Goal: Information Seeking & Learning: Learn about a topic

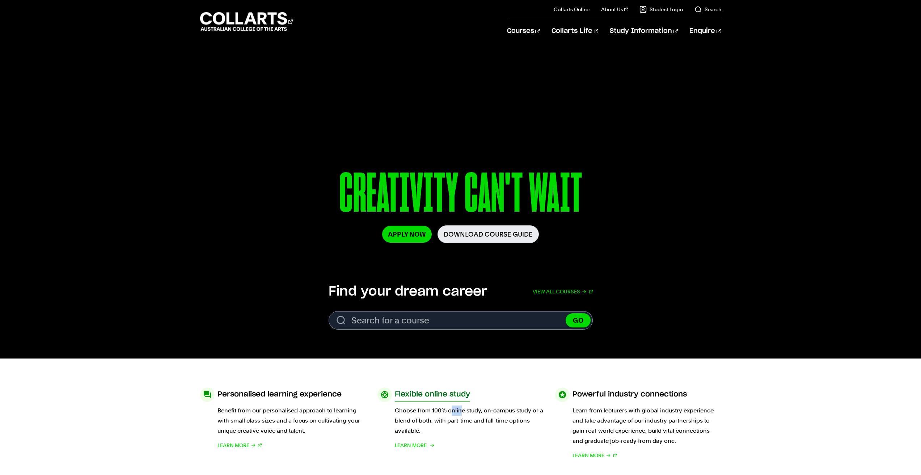
drag, startPoint x: 450, startPoint y: 410, endPoint x: 459, endPoint y: 412, distance: 9.7
click at [459, 412] on p "Choose from 100% online study, on-campus study or a blend of both, with part-ti…" at bounding box center [469, 421] width 149 height 30
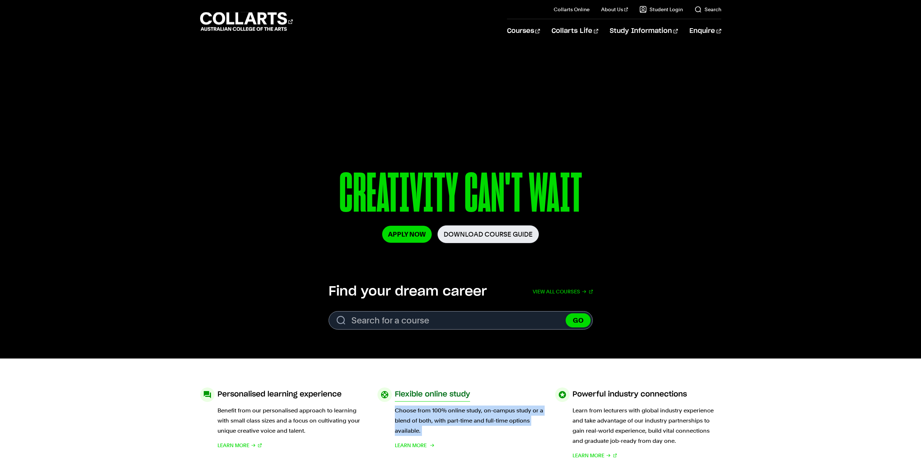
click at [459, 414] on p "Choose from 100% online study, on-campus study or a blend of both, with part-ti…" at bounding box center [469, 421] width 149 height 30
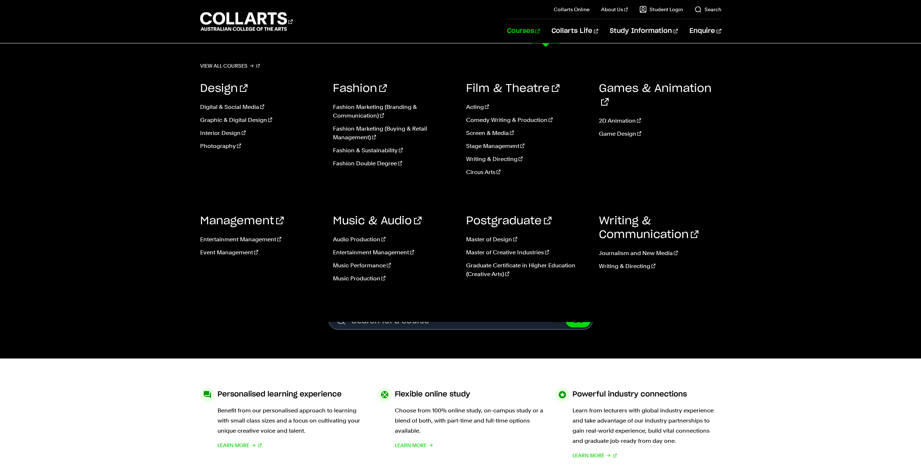
click at [540, 33] on link "Courses" at bounding box center [523, 31] width 33 height 24
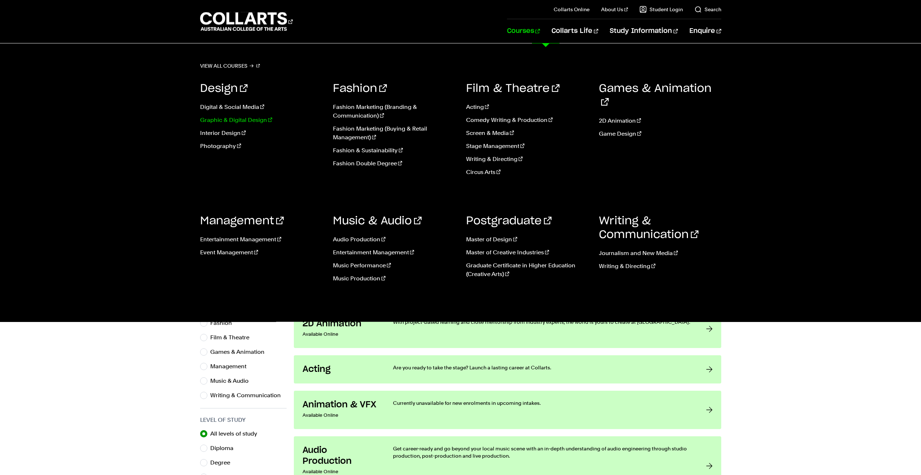
click at [254, 120] on link "Graphic & Digital Design" at bounding box center [261, 120] width 122 height 9
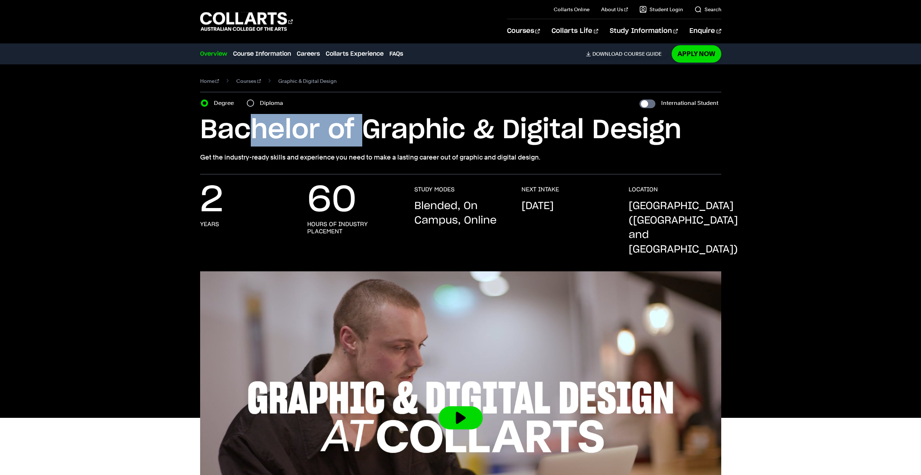
drag, startPoint x: 252, startPoint y: 115, endPoint x: 364, endPoint y: 131, distance: 112.5
click at [364, 131] on h1 "Bachelor of Graphic & Digital Design" at bounding box center [460, 130] width 521 height 33
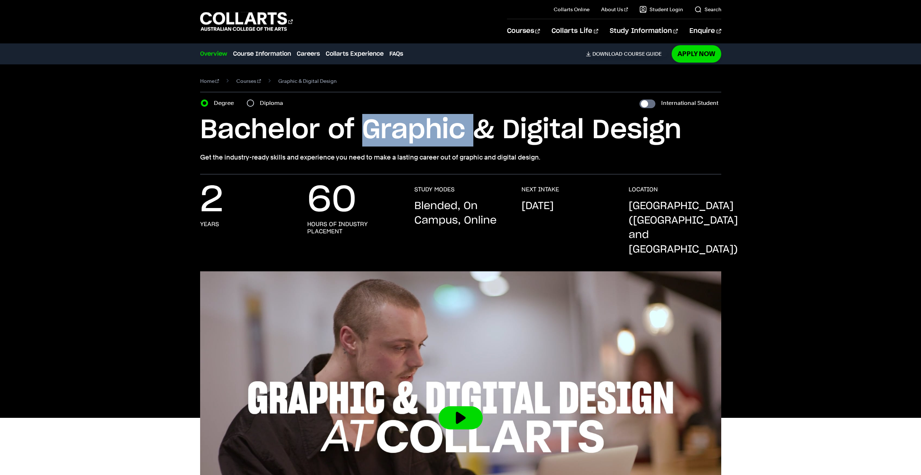
click at [364, 131] on h1 "Bachelor of Graphic & Digital Design" at bounding box center [460, 130] width 521 height 33
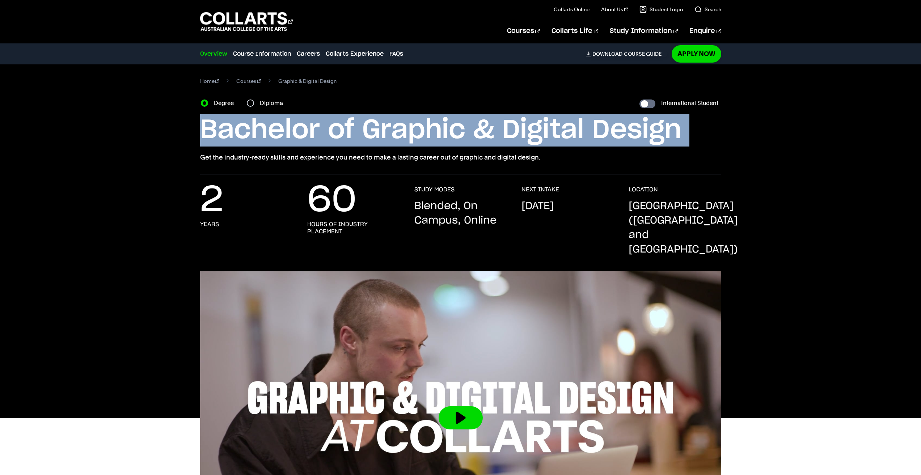
click at [364, 131] on h1 "Bachelor of Graphic & Digital Design" at bounding box center [460, 130] width 521 height 33
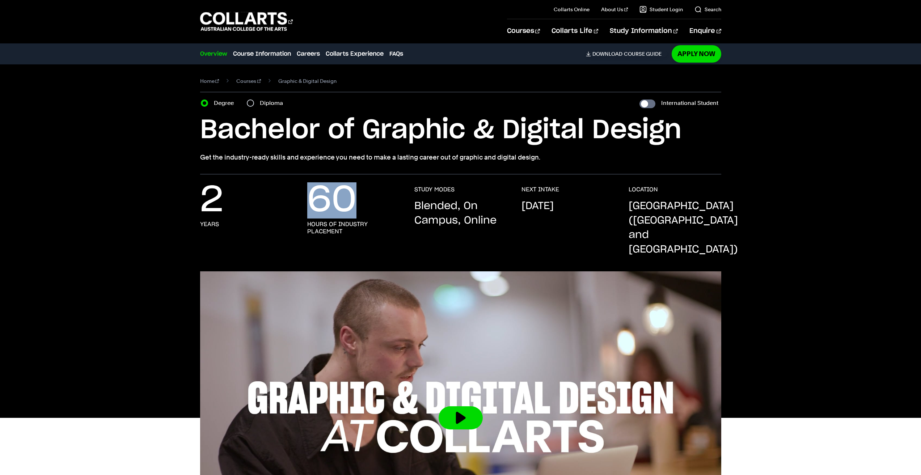
drag, startPoint x: 323, startPoint y: 205, endPoint x: 353, endPoint y: 205, distance: 29.3
click at [353, 205] on p "60" at bounding box center [331, 200] width 49 height 29
drag, startPoint x: 454, startPoint y: 209, endPoint x: 462, endPoint y: 209, distance: 8.0
click at [462, 209] on p "Blended, On Campus, Online" at bounding box center [460, 213] width 93 height 29
click at [461, 210] on p "Blended, On Campus, Online" at bounding box center [460, 213] width 93 height 29
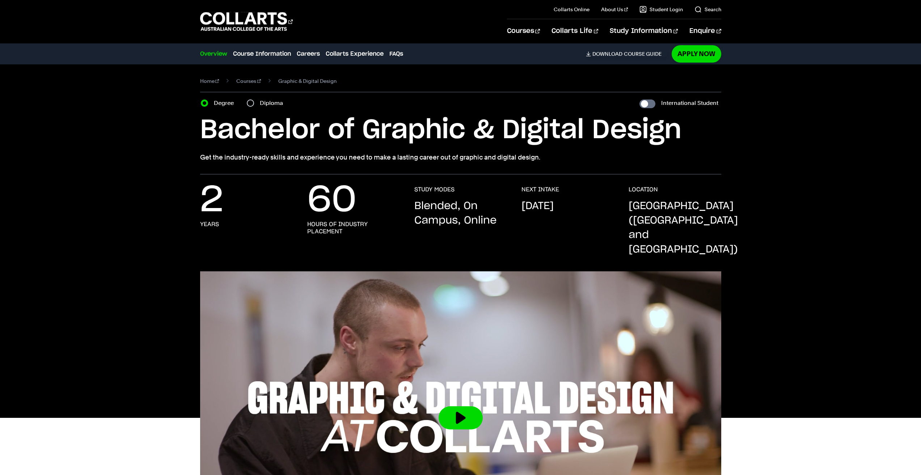
click at [461, 210] on p "Blended, On Campus, Online" at bounding box center [460, 213] width 93 height 29
click at [463, 217] on p "Blended, On Campus, Online" at bounding box center [460, 213] width 93 height 29
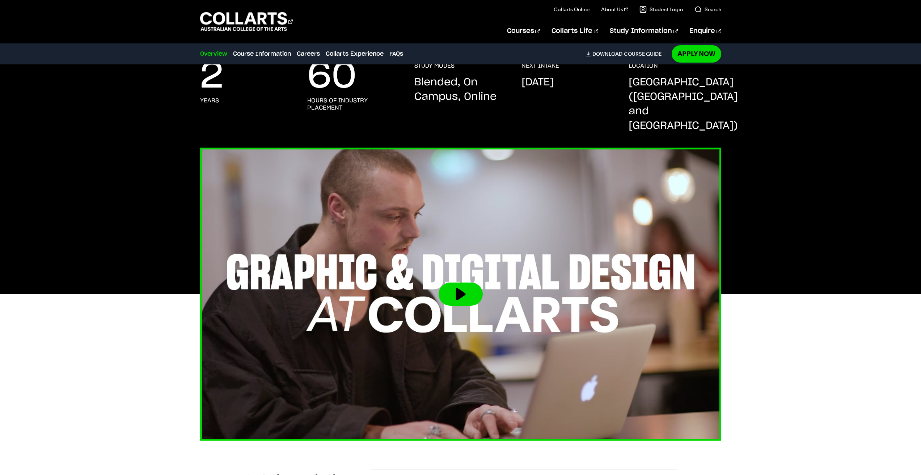
scroll to position [181, 0]
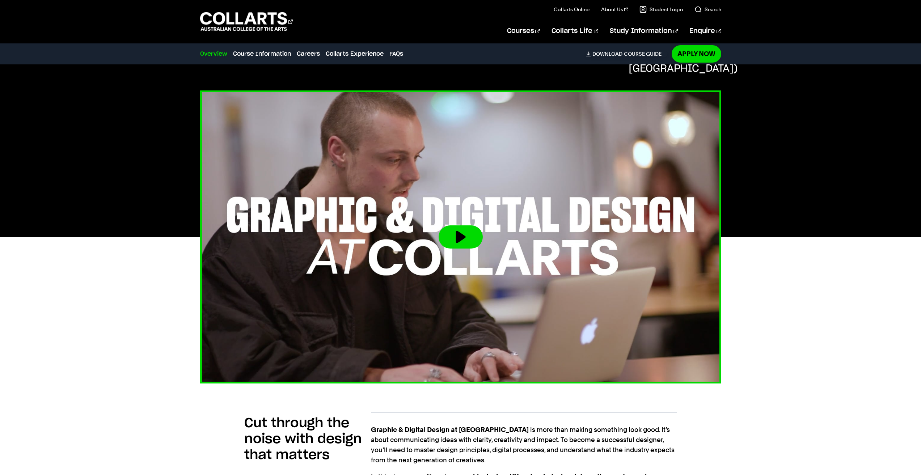
click at [493, 219] on img at bounding box center [460, 237] width 573 height 322
click at [445, 225] on button at bounding box center [460, 236] width 44 height 23
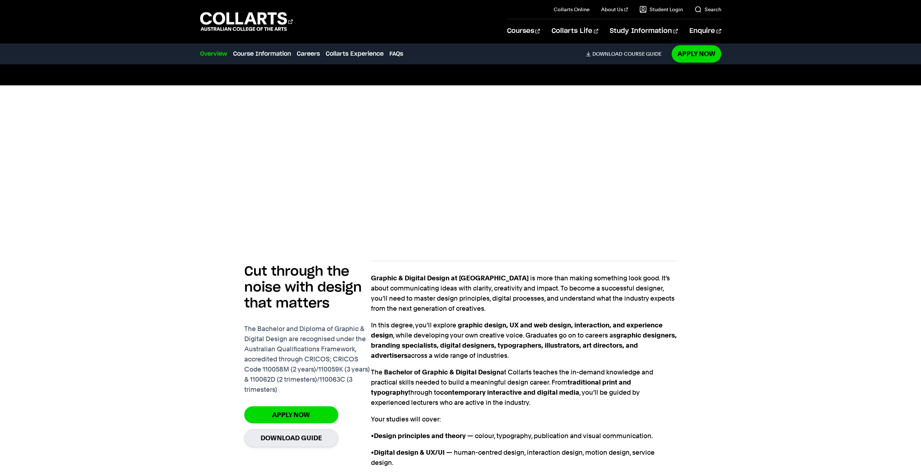
scroll to position [362, 0]
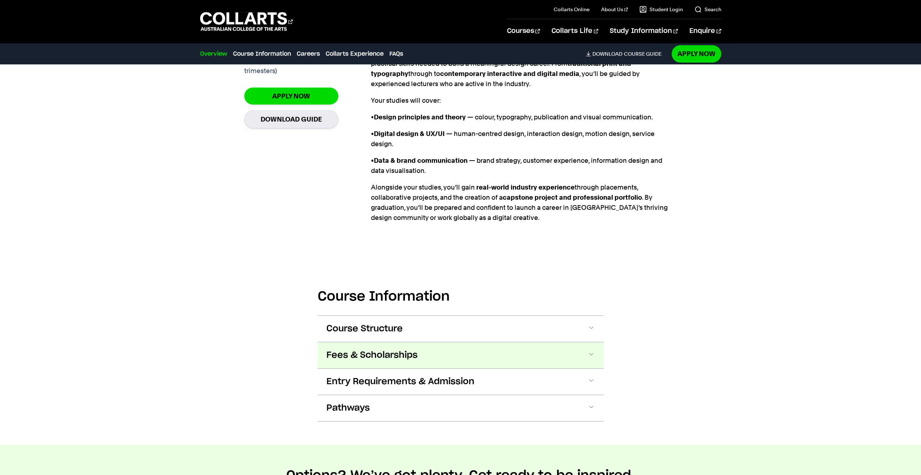
click at [375, 342] on button "Fees & Scholarships" at bounding box center [461, 355] width 286 height 26
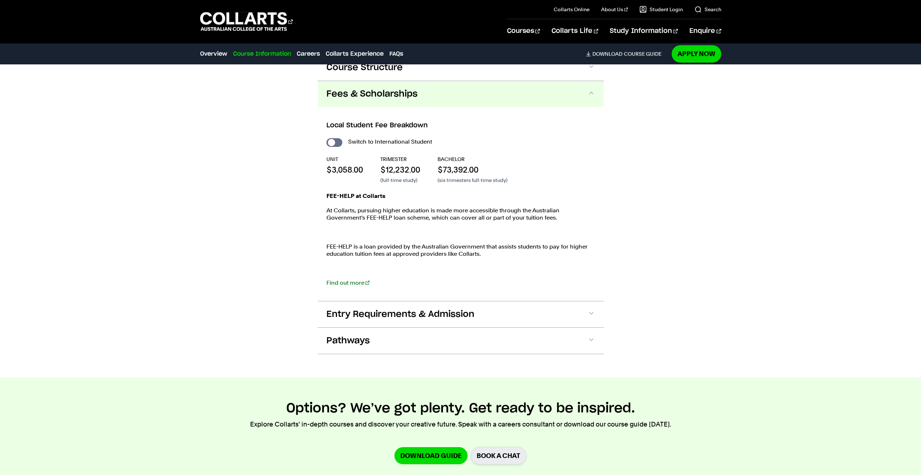
scroll to position [914, 0]
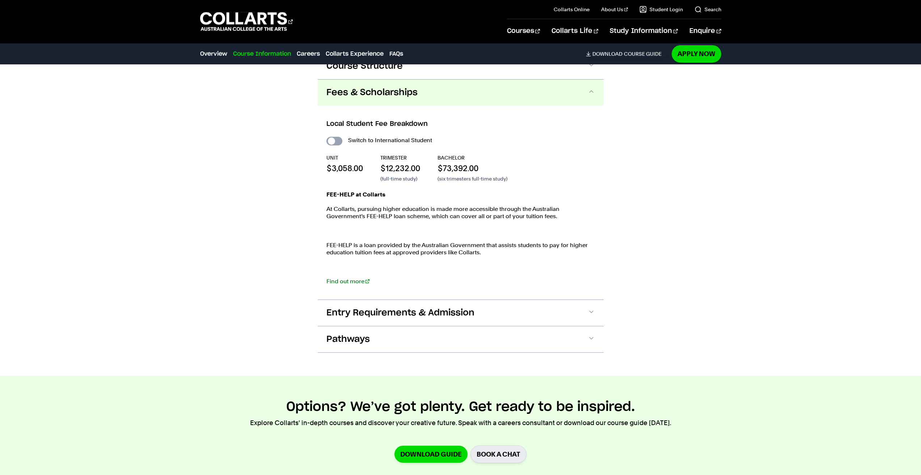
click at [336, 137] on input "International Student" at bounding box center [334, 141] width 16 height 9
checkbox input "true"
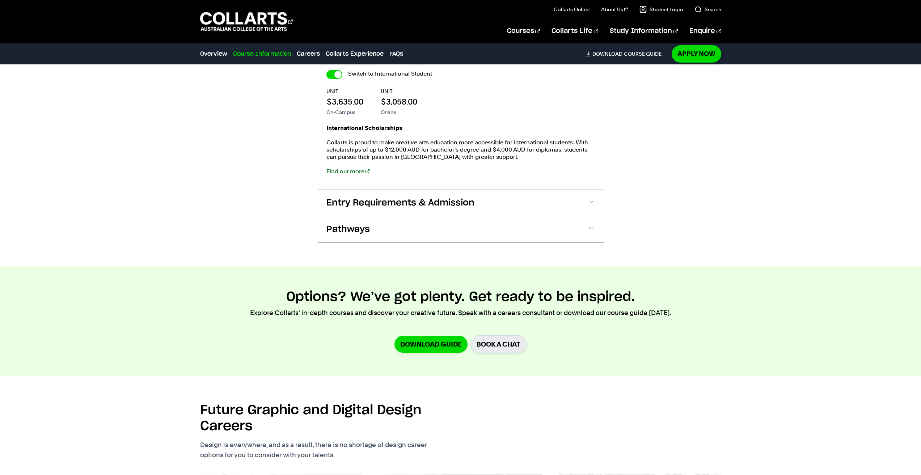
scroll to position [804, 0]
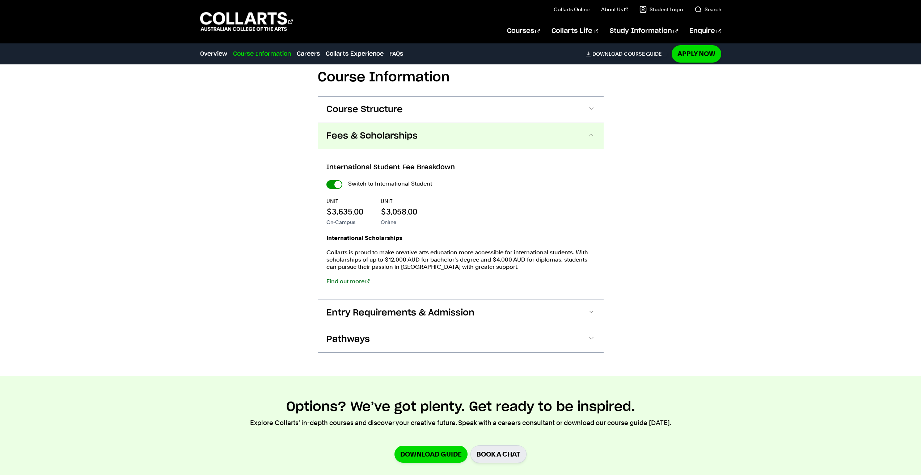
click at [340, 180] on input "International Student" at bounding box center [334, 184] width 16 height 9
checkbox input "false"
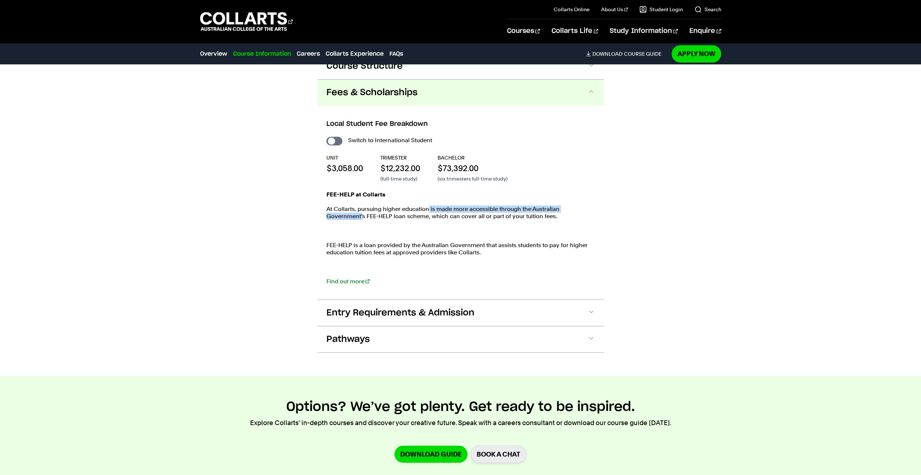
drag, startPoint x: 364, startPoint y: 198, endPoint x: 428, endPoint y: 194, distance: 63.4
click at [428, 205] on p "At Collarts, pursuing higher education is made more accessible through the Aust…" at bounding box center [460, 212] width 268 height 14
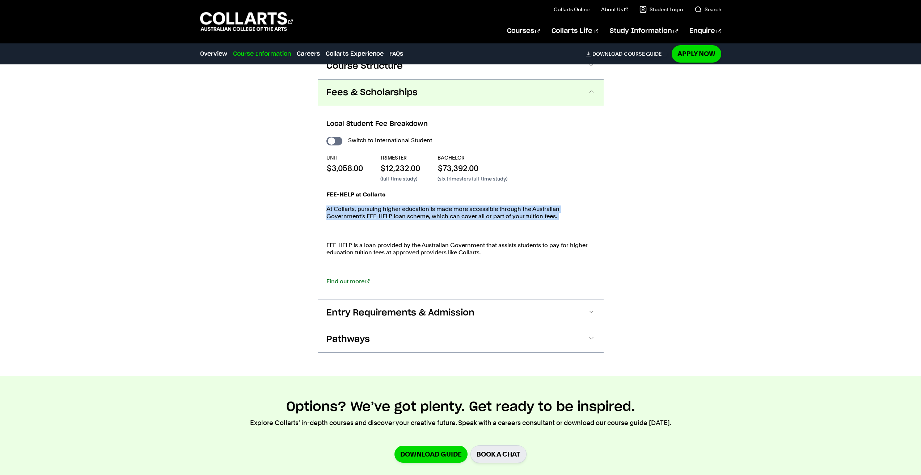
click at [428, 205] on p "At Collarts, pursuing higher education is made more accessible through the Aust…" at bounding box center [460, 212] width 268 height 14
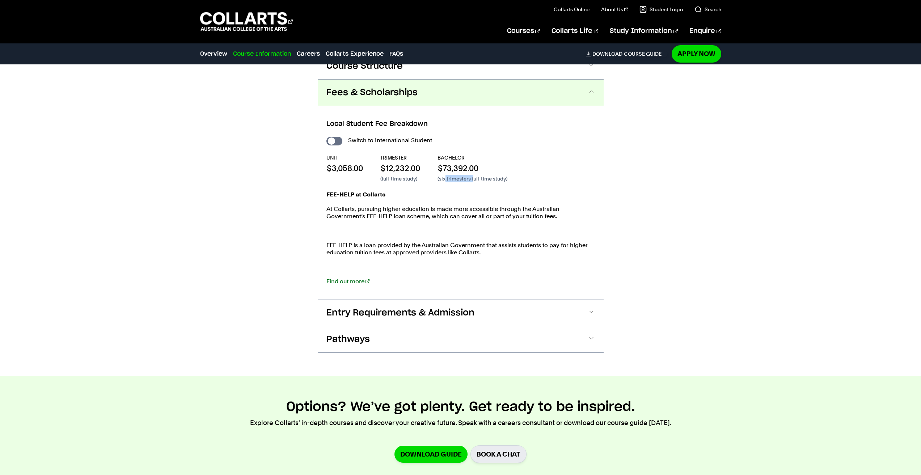
drag, startPoint x: 445, startPoint y: 165, endPoint x: 473, endPoint y: 166, distance: 28.6
click at [473, 175] on p "(six trimesters full-time study)" at bounding box center [472, 178] width 70 height 7
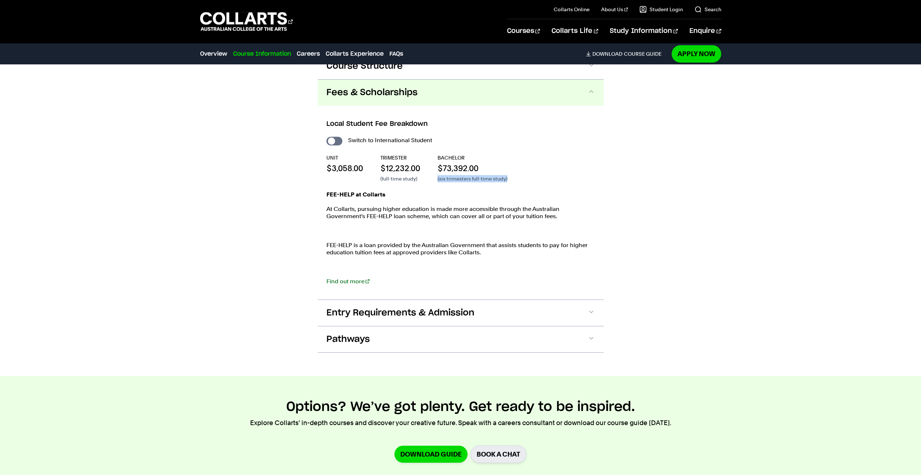
click at [473, 175] on p "(six trimesters full-time study)" at bounding box center [472, 178] width 70 height 7
drag, startPoint x: 389, startPoint y: 138, endPoint x: 417, endPoint y: 143, distance: 29.0
click at [417, 143] on div "Switch to International Student UNIT $3,058.00 TRIMESTER $12,232.00 (full-time …" at bounding box center [460, 213] width 268 height 157
click at [405, 163] on p "$12,232.00" at bounding box center [400, 168] width 40 height 11
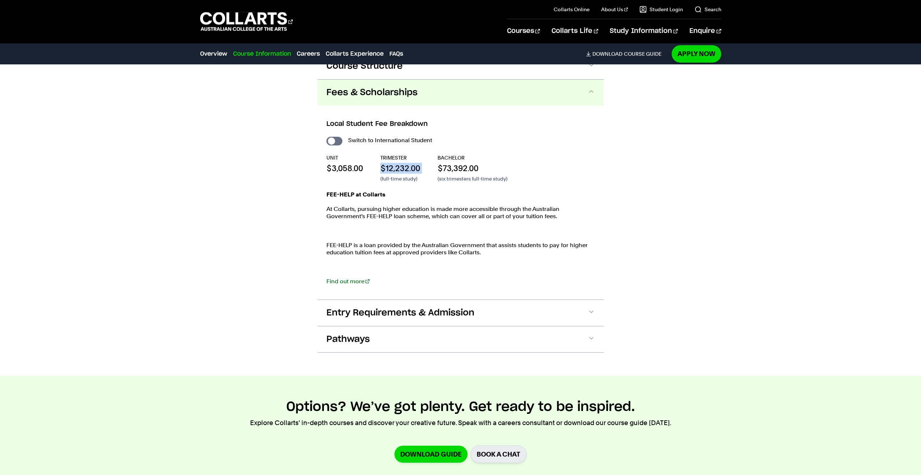
click at [405, 163] on p "$12,232.00" at bounding box center [400, 168] width 40 height 11
click at [461, 163] on p "$73,392.00" at bounding box center [472, 168] width 70 height 11
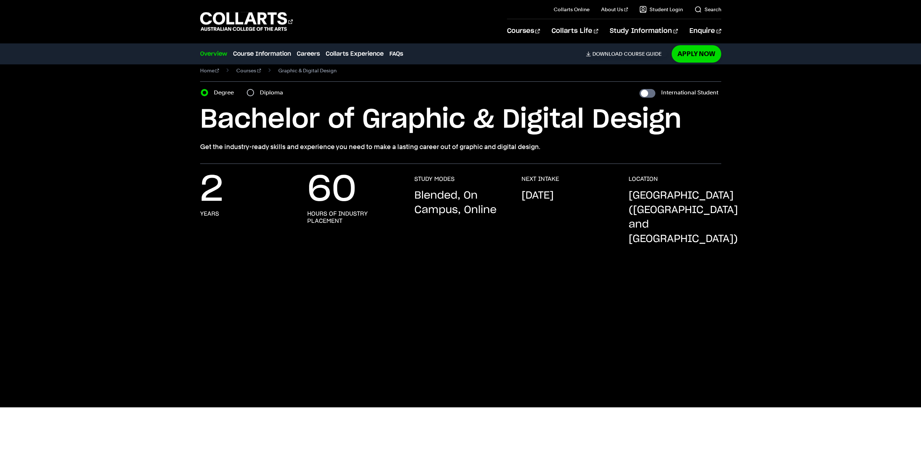
scroll to position [0, 0]
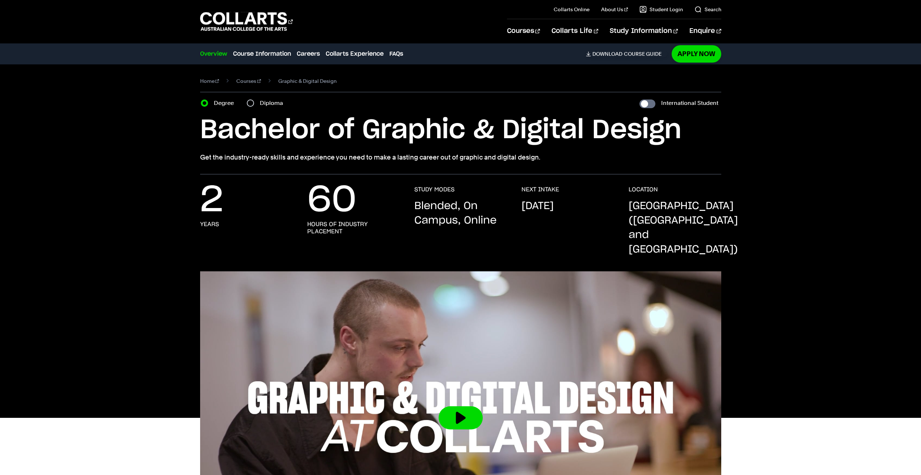
drag, startPoint x: 171, startPoint y: 212, endPoint x: 207, endPoint y: 206, distance: 36.2
click at [207, 206] on div "2 years 60 hours of industry placement STUDY MODES Blended, On Campus, Online N…" at bounding box center [461, 228] width 678 height 85
